Goal: Task Accomplishment & Management: Complete application form

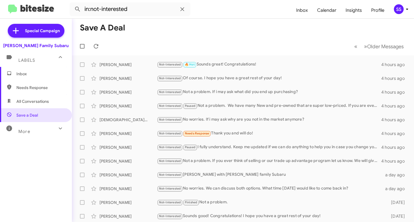
click at [41, 71] on span "Inbox" at bounding box center [40, 74] width 49 height 6
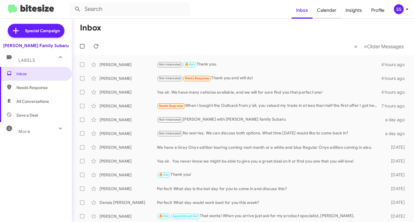
click at [331, 13] on span "Calendar" at bounding box center [326, 10] width 28 height 17
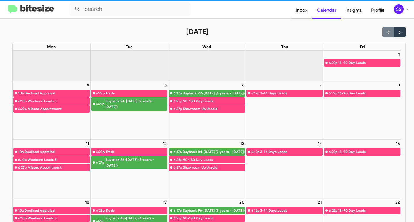
click at [308, 11] on span "Inbox" at bounding box center [301, 10] width 21 height 17
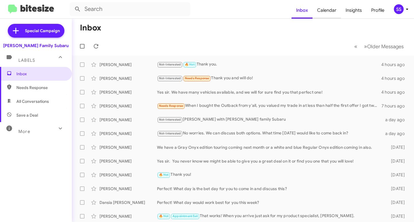
click at [330, 10] on span "Calendar" at bounding box center [326, 10] width 28 height 17
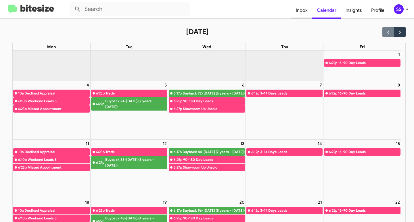
click at [305, 12] on span "Inbox" at bounding box center [301, 10] width 21 height 17
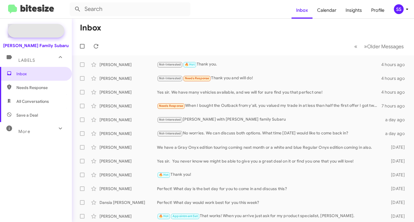
click at [30, 29] on span "Special Campaign" at bounding box center [42, 31] width 35 height 6
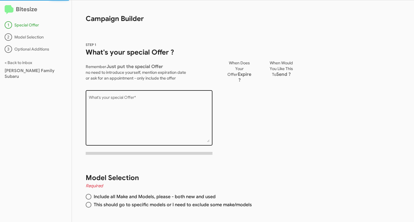
click at [119, 115] on textarea "What's your special Offer *" at bounding box center [149, 119] width 121 height 47
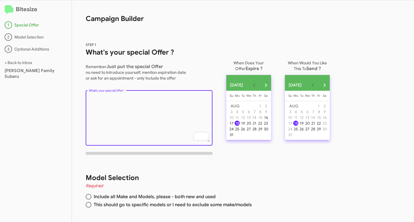
scroll to position [14, 0]
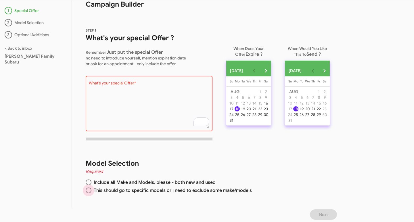
click at [143, 190] on span "This should go to specific models or I need to exclude some make/models" at bounding box center [171, 191] width 160 height 6
click at [91, 190] on input "This should go to specific models or I need to exclude some make/models" at bounding box center [89, 191] width 6 height 6
radio input "true"
click at [135, 76] on div "What's your special Offer *" at bounding box center [149, 103] width 121 height 57
click at [137, 97] on textarea "What's your special Offer *" at bounding box center [149, 104] width 121 height 47
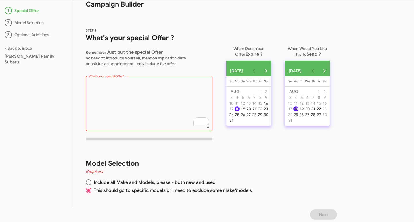
paste textarea "Hey [CUSTOMER FIRST NAME] Were you thinking of purchasing a New 2025 Subaru Cro…"
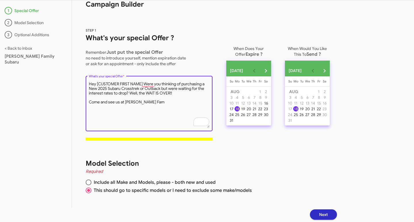
click at [142, 84] on textarea "What's your special Offer *" at bounding box center [149, 104] width 121 height 47
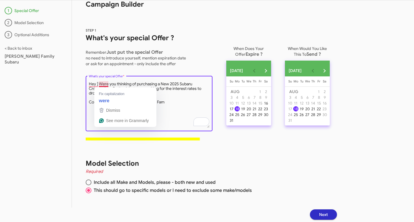
click at [98, 85] on textarea "What's your special Offer *" at bounding box center [149, 104] width 121 height 47
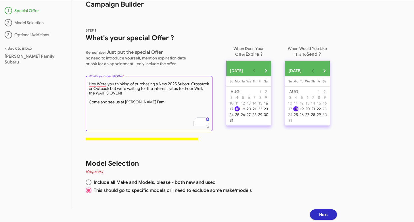
click at [150, 101] on textarea "What's your special Offer *" at bounding box center [149, 104] width 121 height 47
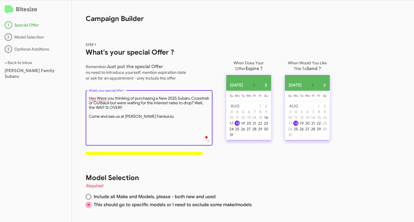
type textarea "Hey Were you thinking of purchasing a New 2025 Subaru Crosstrek or Outback but …"
drag, startPoint x: 155, startPoint y: 119, endPoint x: 85, endPoint y: 95, distance: 74.4
click at [85, 95] on div "STEP 1 What's your special Offer ? Remember Just put the special Offer no need …" at bounding box center [205, 94] width 267 height 132
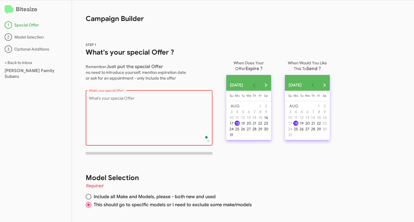
paste textarea "Hey [CUSTOMER FIRST NAME] Were you thinking of purchasing a New 2025 Subaru Cro…"
type textarea "Hey [CUSTOMER FIRST NAME] Were you thinking of purchasing a New 2025 Subaru Cro…"
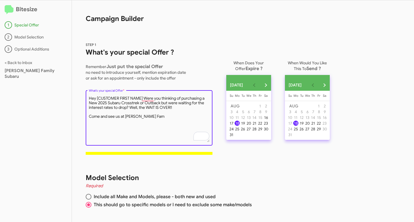
drag, startPoint x: 150, startPoint y: 120, endPoint x: 85, endPoint y: 95, distance: 70.2
click at [85, 95] on div "STEP 1 What's your special Offer ? Remember Just put the special Offer no need …" at bounding box center [205, 94] width 267 height 132
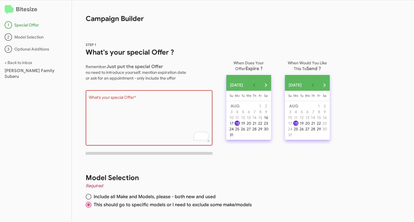
click at [124, 110] on textarea "What's your special Offer *" at bounding box center [149, 119] width 121 height 47
paste textarea "Hey [CUSTOMER FIRST NAME] Were you thinking of purchasing a New 2025 Subaru Cro…"
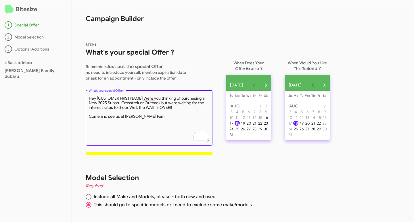
drag, startPoint x: 152, startPoint y: 117, endPoint x: 82, endPoint y: 117, distance: 70.4
click at [82, 117] on mat-sidenav-content "Bitesize 1 Special Offer 2 Model Selection 3 Optional Additions < Back to inbox…" at bounding box center [207, 111] width 414 height 222
click at [182, 108] on textarea "What's your special Offer *" at bounding box center [149, 119] width 121 height 47
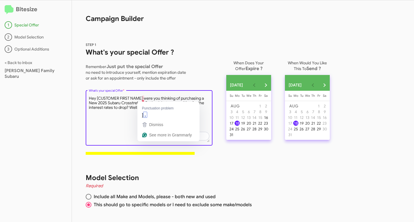
click at [144, 99] on textarea "What's your special Offer *" at bounding box center [149, 119] width 121 height 47
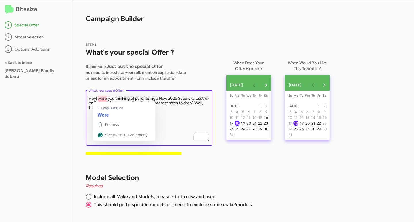
click at [100, 99] on textarea "What's your special Offer *" at bounding box center [149, 119] width 121 height 47
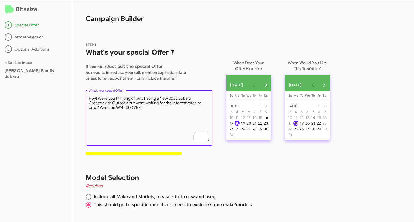
click at [130, 109] on textarea "What's your special Offer *" at bounding box center [149, 119] width 121 height 47
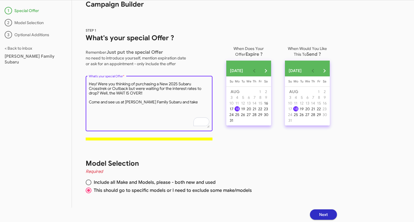
type textarea "Hey! Were you thinking of purchasing a New 2025 Subaru Crosstrek or Outback but…"
click at [182, 141] on span "STEP 1 What's your special Offer ? Remember Just put the special Offer no need …" at bounding box center [149, 86] width 127 height 118
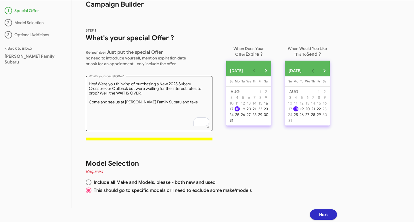
click at [194, 91] on textarea "What's your special Offer *" at bounding box center [149, 104] width 121 height 47
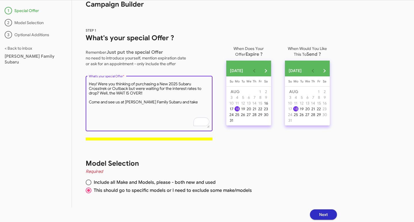
click at [204, 87] on textarea "What's your special Offer *" at bounding box center [149, 104] width 121 height 47
click at [196, 96] on textarea "What's your special Offer *" at bounding box center [149, 104] width 121 height 47
drag, startPoint x: 178, startPoint y: 103, endPoint x: 84, endPoint y: 78, distance: 97.5
click at [84, 78] on div "STEP 1 What's your special Offer ? Remember Just put the special Offer no need …" at bounding box center [205, 80] width 267 height 132
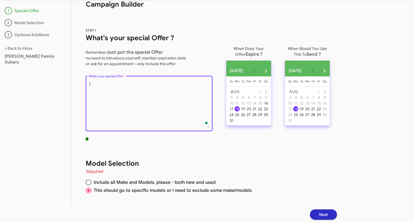
type textarea "1"
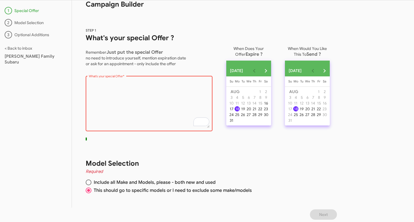
click at [32, 24] on div "2 Model Selection" at bounding box center [36, 22] width 62 height 7
click at [28, 33] on div "3 Optional Additions" at bounding box center [36, 34] width 62 height 7
click at [139, 87] on textarea "What's your special Offer *" at bounding box center [149, 104] width 121 height 47
click at [143, 97] on textarea "What's your special Offer *" at bounding box center [149, 104] width 121 height 47
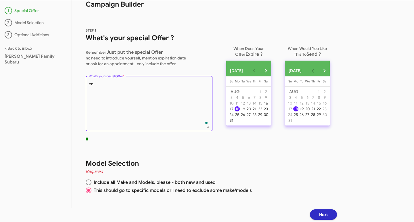
type textarea "o"
type textarea "O"
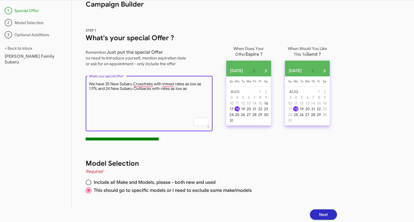
click at [193, 133] on div "What's your special Offer *" at bounding box center [149, 106] width 127 height 61
click at [101, 89] on textarea "What's your special Offer *" at bounding box center [149, 104] width 121 height 47
click at [187, 91] on textarea "What's your special Offer *" at bounding box center [149, 104] width 121 height 47
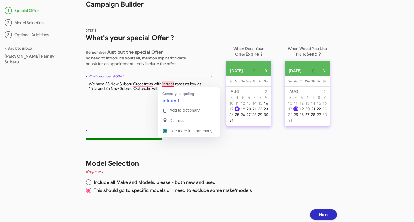
click at [171, 84] on textarea "What's your special Offer *" at bounding box center [149, 104] width 121 height 47
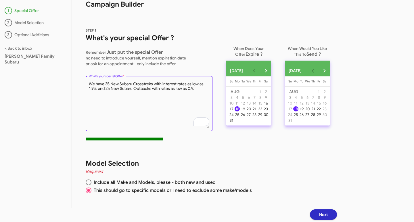
click at [201, 91] on textarea "What's your special Offer *" at bounding box center [149, 104] width 121 height 47
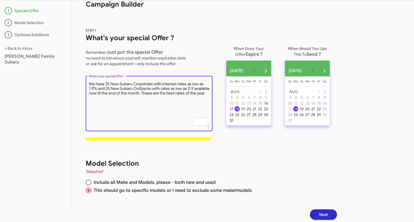
type textarea "We have 35 New Subaru Crosstreks with interest rates as low as 1.9% and 25 New …"
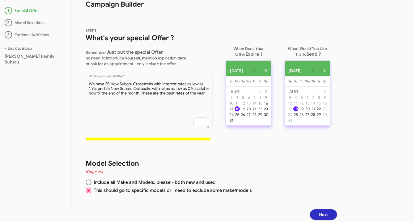
click at [233, 123] on div "31" at bounding box center [231, 120] width 5 height 5
click at [88, 182] on span at bounding box center [89, 183] width 6 height 6
click at [88, 182] on input "Include all Make and Models, please - both new and used" at bounding box center [89, 183] width 6 height 6
radio input "true"
click at [320, 214] on button "Next" at bounding box center [323, 215] width 27 height 10
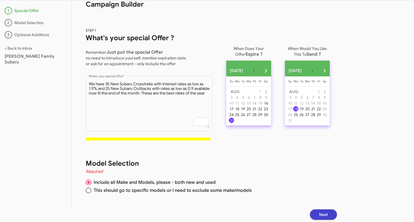
scroll to position [0, 0]
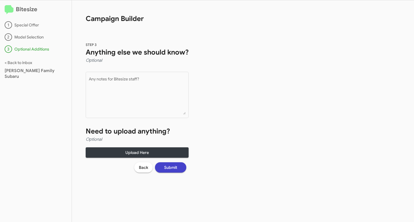
click at [170, 170] on span "Submit" at bounding box center [170, 167] width 13 height 10
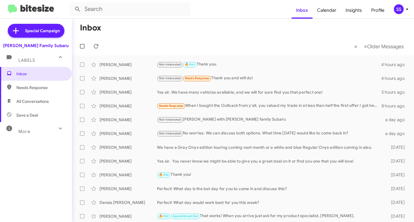
click at [36, 114] on span "Save a Deal" at bounding box center [27, 115] width 22 height 6
type input "in:not-interested"
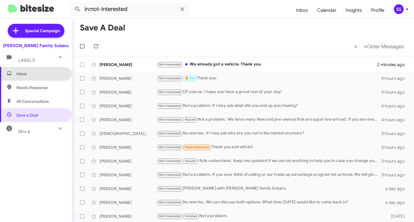
click at [37, 78] on span "Inbox" at bounding box center [36, 74] width 72 height 14
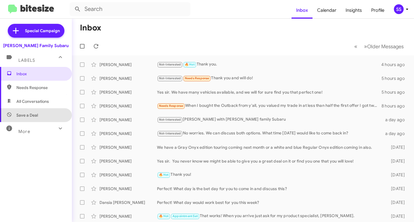
click at [44, 110] on span "Save a Deal" at bounding box center [36, 115] width 72 height 14
type input "in:not-interested"
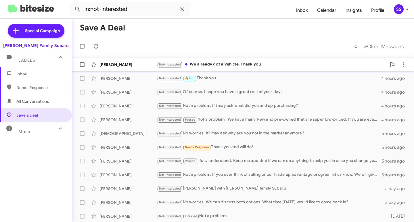
click at [199, 64] on div "Not-Interested We already got a vehicle. Thank you" at bounding box center [271, 64] width 229 height 7
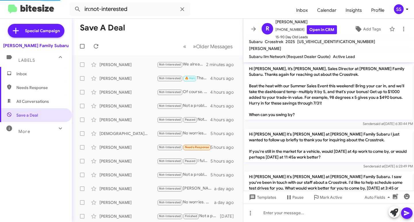
scroll to position [86, 0]
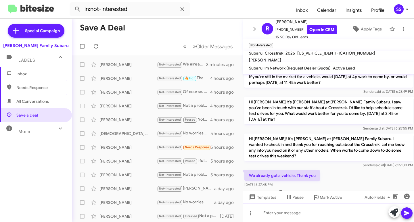
click at [287, 212] on div at bounding box center [328, 213] width 171 height 18
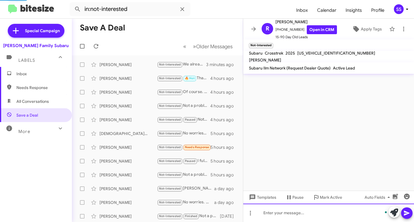
scroll to position [119, 0]
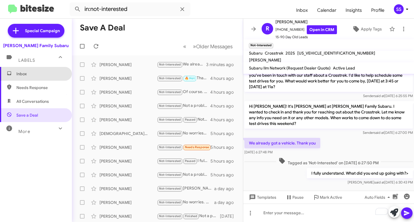
click at [37, 76] on span "Inbox" at bounding box center [40, 74] width 49 height 6
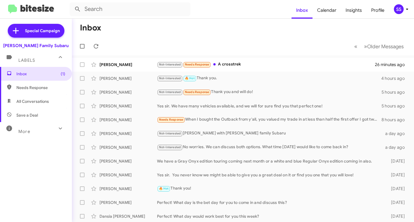
click at [28, 116] on span "Save a Deal" at bounding box center [27, 115] width 22 height 6
type input "in:not-interested"
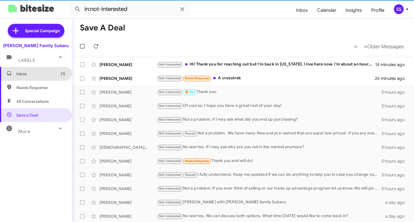
click at [37, 77] on span "Inbox (1)" at bounding box center [36, 74] width 72 height 14
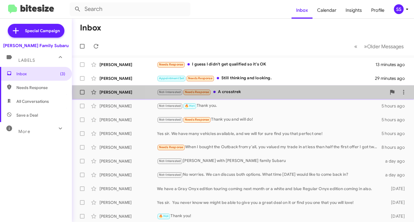
click at [264, 92] on div "Not-Interested Needs Response A crosstrek" at bounding box center [271, 92] width 229 height 7
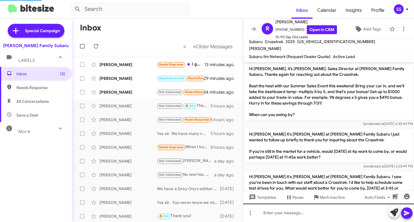
scroll to position [128, 0]
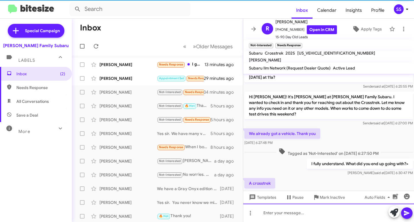
click at [289, 212] on div at bounding box center [328, 213] width 171 height 18
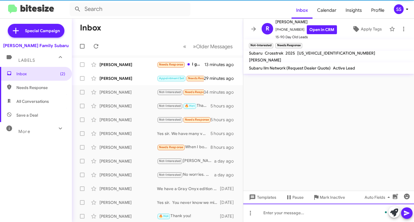
scroll to position [0, 0]
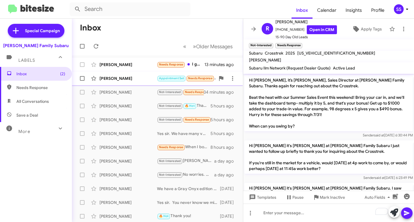
click at [130, 80] on div "[PERSON_NAME]" at bounding box center [127, 79] width 57 height 6
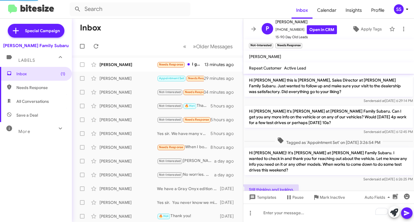
scroll to position [19, 0]
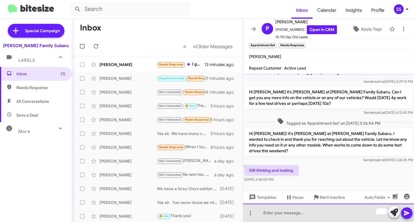
click at [284, 214] on div "To enrich screen reader interactions, please activate Accessibility in Grammarl…" at bounding box center [328, 213] width 171 height 18
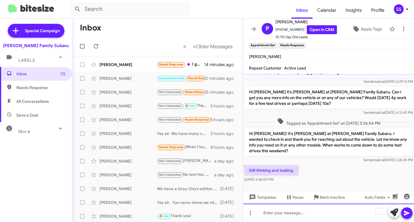
click at [308, 213] on div "To enrich screen reader interactions, please activate Accessibility in Grammarl…" at bounding box center [328, 213] width 171 height 18
click at [338, 221] on div "To enrich screen reader interactions, please activate Accessibility in Grammarl…" at bounding box center [328, 213] width 171 height 18
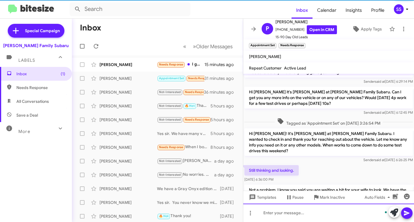
scroll to position [52, 0]
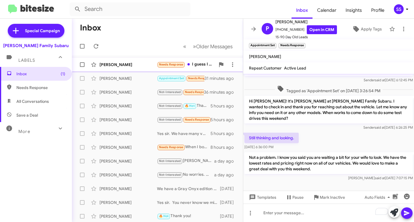
click at [130, 63] on div "[PERSON_NAME]" at bounding box center [127, 65] width 57 height 6
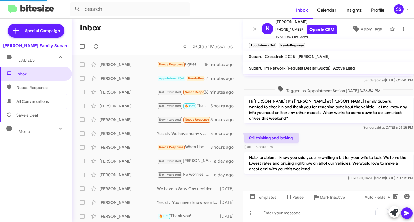
scroll to position [89, 0]
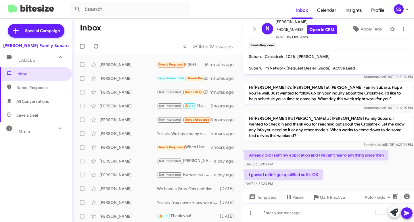
click at [300, 218] on div "To enrich screen reader interactions, please activate Accessibility in Grammarl…" at bounding box center [328, 213] width 171 height 18
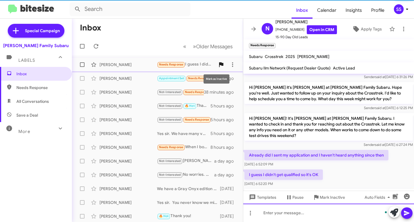
scroll to position [116, 0]
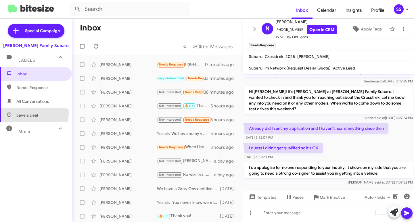
click at [30, 113] on span "Save a Deal" at bounding box center [27, 115] width 22 height 6
type input "in:not-interested"
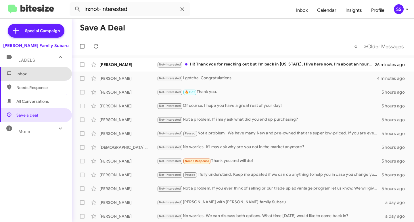
click at [38, 69] on span "Inbox" at bounding box center [36, 74] width 72 height 14
